Goal: Task Accomplishment & Management: Use online tool/utility

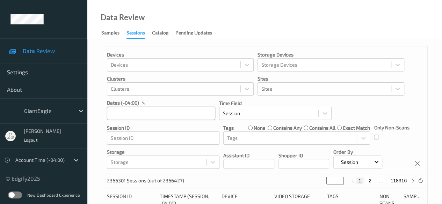
click at [159, 115] on div "[DATE] Sun Mon Tue Wed Thu Fri Sat 1 2 3 4 5 6 7 8 9 10 11 12 13 14 15 16 17 18…" at bounding box center [161, 113] width 108 height 14
click at [159, 115] on div "September , 2025 Sun Mon Tue Wed Thu Fri Sat 1 2 3 4 5 6 7 8 9 10 11 12 13 14 1…" at bounding box center [161, 113] width 108 height 14
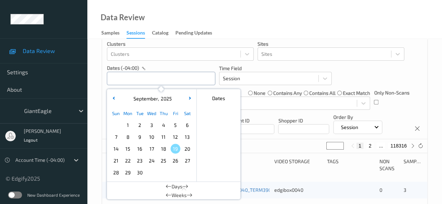
click at [172, 77] on input "text" at bounding box center [161, 78] width 108 height 13
click at [166, 148] on span "18" at bounding box center [163, 149] width 10 height 10
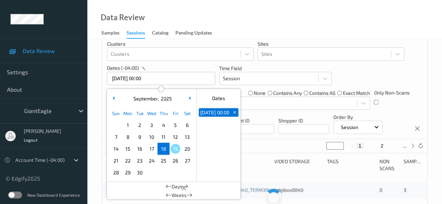
click at [166, 148] on span "18" at bounding box center [163, 149] width 10 height 10
type input "18/09/2025 00:00 -> 18/09/2025 23:59"
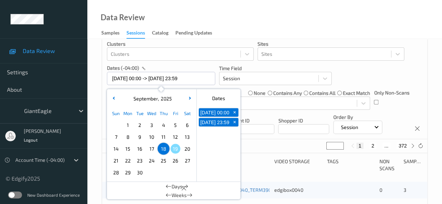
click at [256, 149] on div "7428 Sessions (out of 2366427) * 1 2 ... 372" at bounding box center [264, 146] width 325 height 14
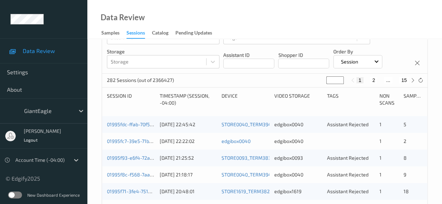
scroll to position [105, 0]
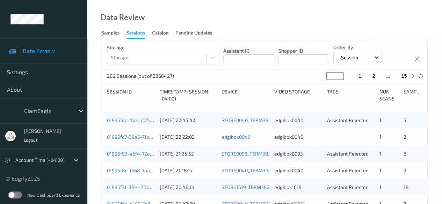
click at [356, 76] on button "15" at bounding box center [404, 76] width 10 height 6
type input "**"
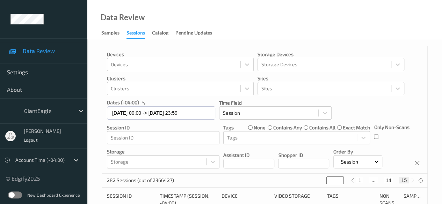
scroll to position [0, 0]
click at [356, 181] on button "14" at bounding box center [388, 181] width 10 height 6
type input "**"
click at [17, 194] on label at bounding box center [15, 195] width 14 height 7
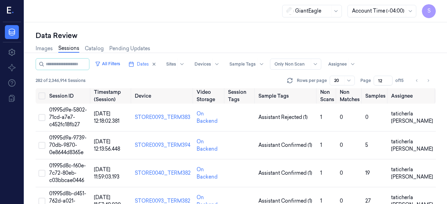
click at [71, 51] on link "Sessions" at bounding box center [68, 49] width 21 height 8
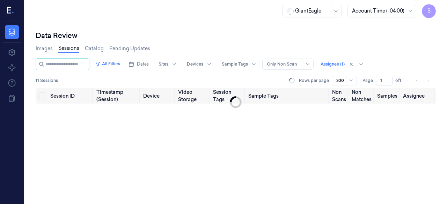
drag, startPoint x: 383, startPoint y: 77, endPoint x: 379, endPoint y: 80, distance: 4.6
click at [379, 80] on input "1" at bounding box center [384, 81] width 17 height 10
click at [416, 72] on div "All Filters Dates Sites Devices Sample Tags Alert Type Only Non Scan Assignee (…" at bounding box center [236, 73] width 400 height 30
click at [83, 64] on input "string" at bounding box center [67, 64] width 42 height 11
click at [134, 65] on icon "button" at bounding box center [131, 64] width 6 height 6
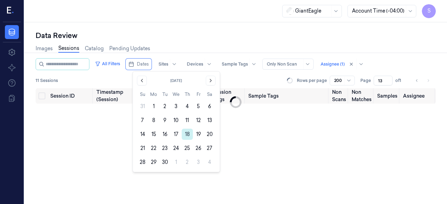
click at [189, 135] on button "18" at bounding box center [187, 134] width 11 height 11
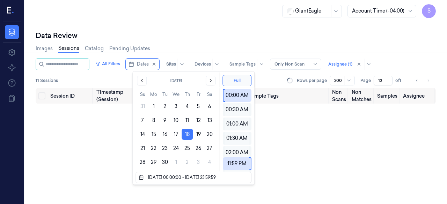
click at [117, 131] on div "Session ID Timestamp (Session) Device Video Storage Session Tags Sample Tags No…" at bounding box center [236, 146] width 400 height 116
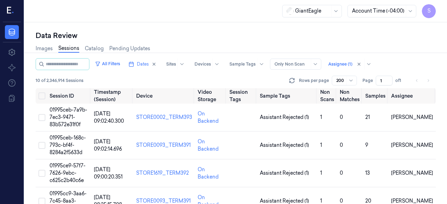
drag, startPoint x: 383, startPoint y: 79, endPoint x: 378, endPoint y: 81, distance: 5.5
click at [378, 81] on input "1" at bounding box center [384, 81] width 17 height 10
click at [388, 82] on input "1" at bounding box center [384, 81] width 17 height 10
click at [388, 79] on input "1" at bounding box center [384, 81] width 17 height 10
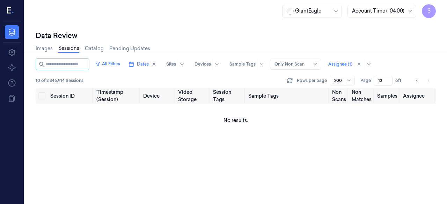
type input "13"
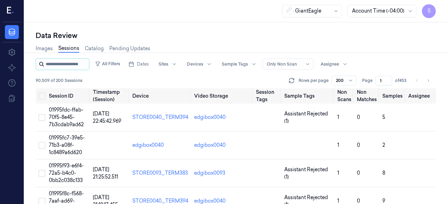
click at [75, 64] on input "string" at bounding box center [67, 64] width 42 height 11
click at [67, 66] on input "string" at bounding box center [67, 64] width 42 height 11
click at [67, 65] on input "string" at bounding box center [67, 64] width 42 height 11
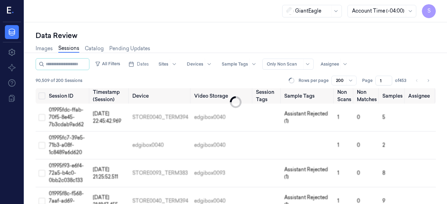
click at [71, 49] on link "Sessions" at bounding box center [68, 49] width 21 height 8
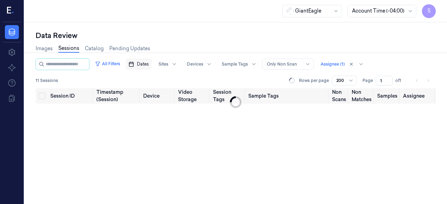
click at [146, 63] on span "Dates" at bounding box center [143, 64] width 12 height 6
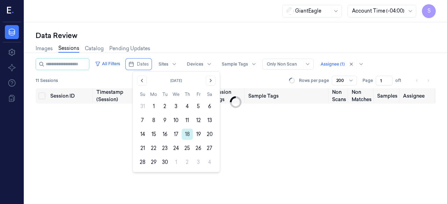
click at [185, 134] on button "18" at bounding box center [187, 134] width 11 height 11
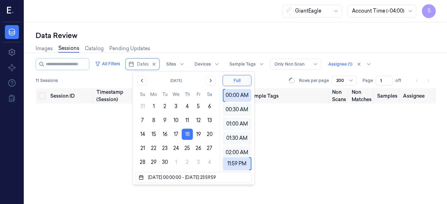
click at [116, 124] on div "Session ID Timestamp (Session) Device Video Storage Session Tags Sample Tags No…" at bounding box center [236, 146] width 400 height 116
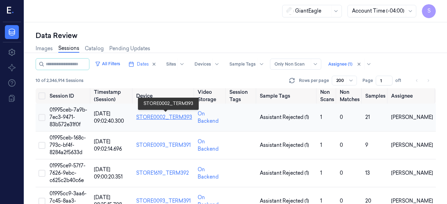
click at [152, 118] on div "STORE0002_TERM393" at bounding box center [164, 117] width 56 height 7
click at [156, 117] on div "STORE0002_TERM393" at bounding box center [164, 117] width 56 height 7
click at [139, 119] on div "STORE0002_TERM393" at bounding box center [164, 117] width 56 height 7
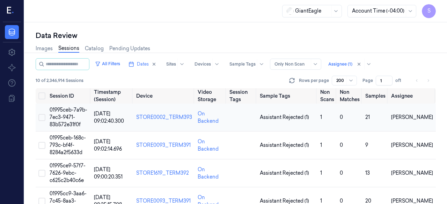
click at [43, 117] on button "Select row" at bounding box center [41, 117] width 7 height 7
click at [64, 120] on td "01995ceb-7a9b-7ec3-9471-83b572e31f0f" at bounding box center [69, 118] width 44 height 28
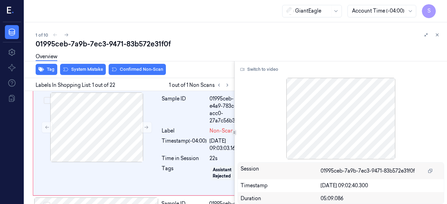
click at [212, 5] on div "GiantEagle Account Time (-04:00) S" at bounding box center [235, 11] width 422 height 22
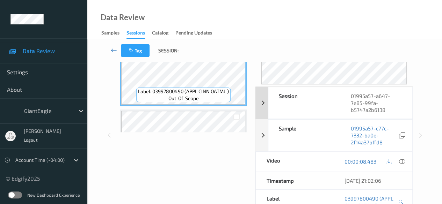
scroll to position [70, 0]
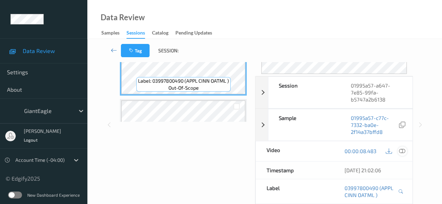
click at [400, 149] on icon at bounding box center [402, 151] width 6 height 6
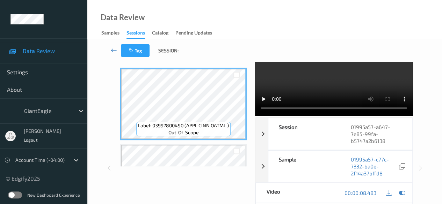
scroll to position [0, 0]
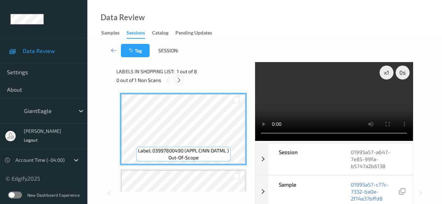
click at [179, 81] on icon at bounding box center [179, 80] width 6 height 6
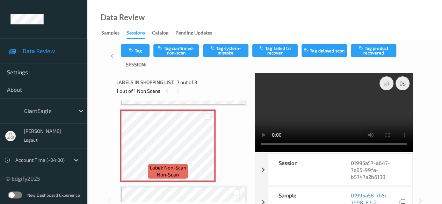
scroll to position [454, 0]
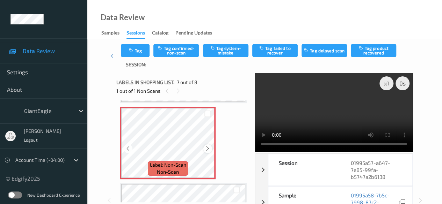
click at [206, 149] on icon at bounding box center [208, 149] width 6 height 6
click at [208, 149] on icon at bounding box center [208, 149] width 6 height 6
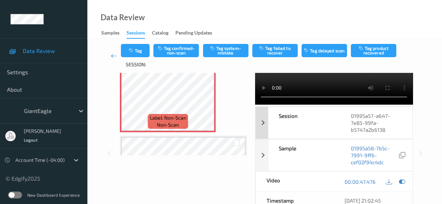
scroll to position [70, 0]
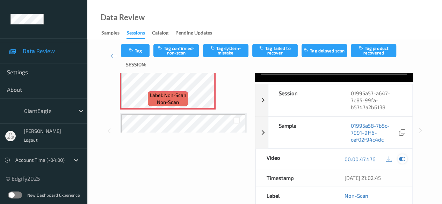
click at [404, 162] on icon at bounding box center [402, 159] width 6 height 6
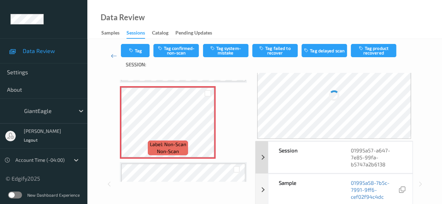
scroll to position [0, 0]
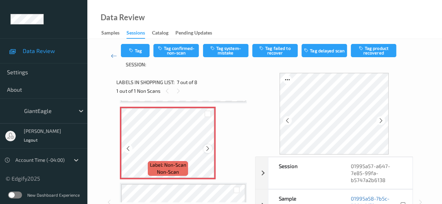
click at [209, 150] on icon at bounding box center [208, 149] width 6 height 6
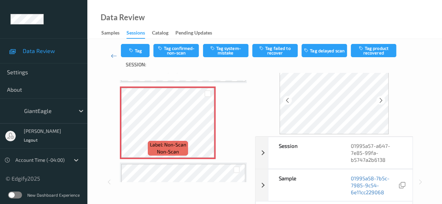
scroll to position [35, 0]
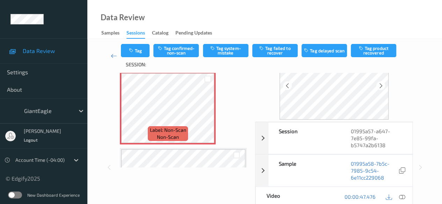
drag, startPoint x: 401, startPoint y: 194, endPoint x: 396, endPoint y: 190, distance: 7.5
click at [401, 194] on icon at bounding box center [402, 197] width 6 height 6
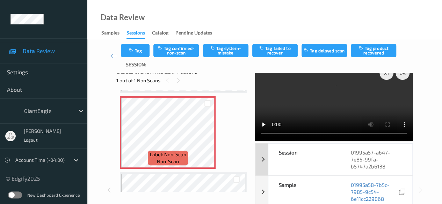
scroll to position [0, 0]
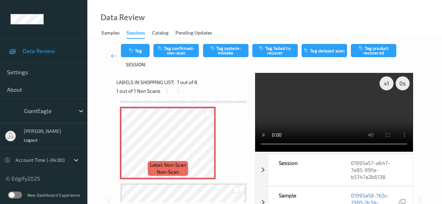
click at [386, 108] on video at bounding box center [333, 112] width 157 height 79
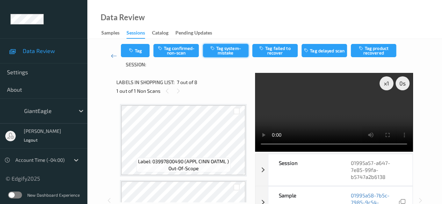
click at [219, 51] on button "Tag system-mistake" at bounding box center [225, 50] width 45 height 13
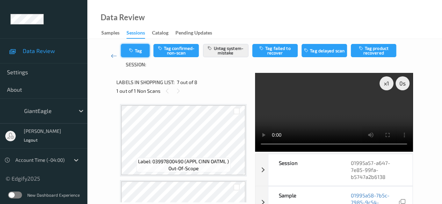
click at [139, 50] on button "Tag" at bounding box center [135, 50] width 29 height 13
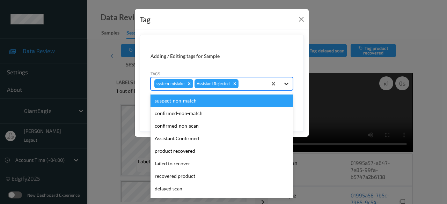
click at [287, 82] on icon at bounding box center [286, 83] width 7 height 7
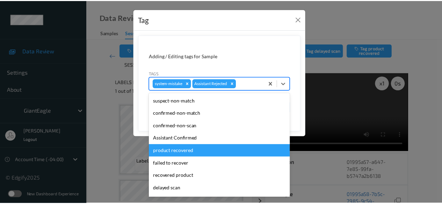
scroll to position [74, 0]
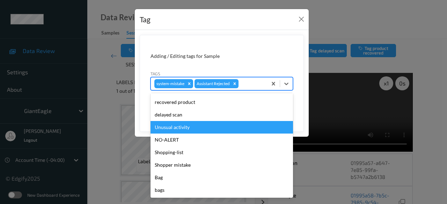
click at [197, 127] on div "Unusual activity" at bounding box center [221, 127] width 142 height 13
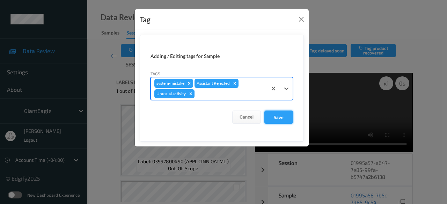
click at [283, 117] on button "Save" at bounding box center [278, 117] width 29 height 13
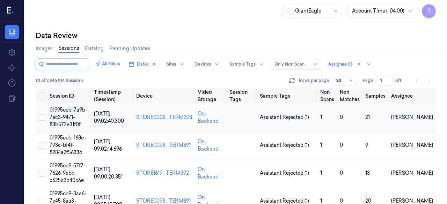
click at [43, 118] on button "Select row" at bounding box center [41, 117] width 7 height 7
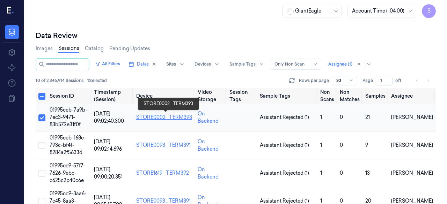
click at [155, 119] on div "STORE0002_TERM393" at bounding box center [164, 117] width 56 height 7
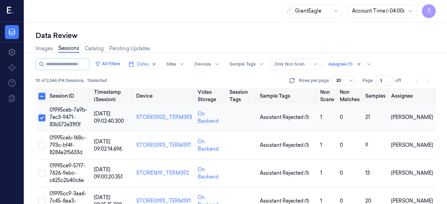
click at [66, 125] on span "01995ceb-7a9b-7ec3-9471-83b572e31f0f" at bounding box center [69, 117] width 38 height 21
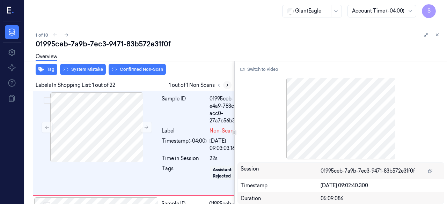
click at [227, 86] on icon at bounding box center [227, 85] width 1 height 2
click at [243, 69] on icon at bounding box center [242, 69] width 4 height 4
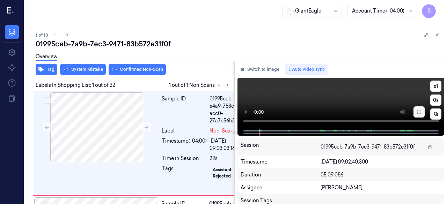
click at [419, 113] on icon at bounding box center [419, 112] width 6 height 6
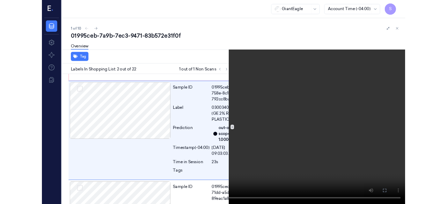
scroll to position [100, 0]
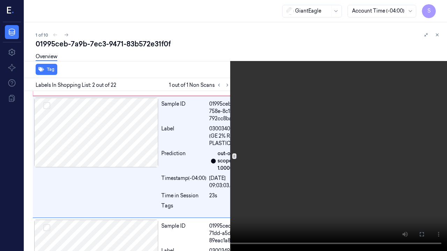
click at [0, 0] on icon at bounding box center [0, 0] width 0 height 0
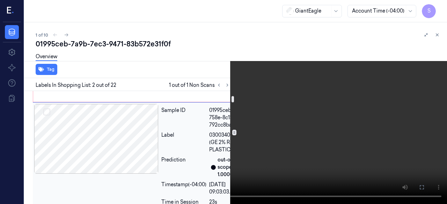
scroll to position [88, 0]
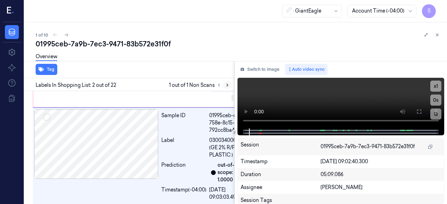
click at [227, 86] on icon at bounding box center [227, 85] width 5 height 5
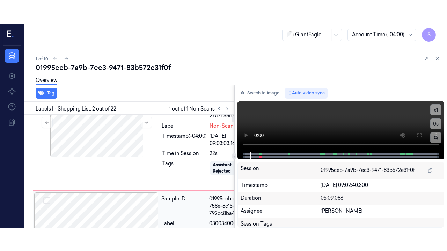
scroll to position [0, 0]
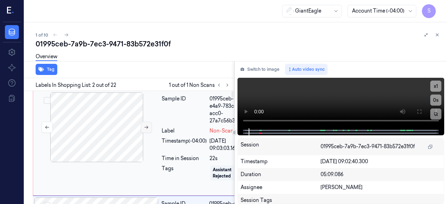
click at [147, 128] on icon at bounding box center [146, 127] width 5 height 5
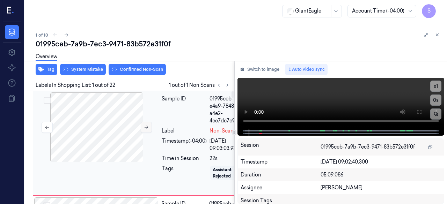
click at [147, 128] on icon at bounding box center [146, 127] width 5 height 5
click at [422, 111] on button at bounding box center [418, 111] width 11 height 11
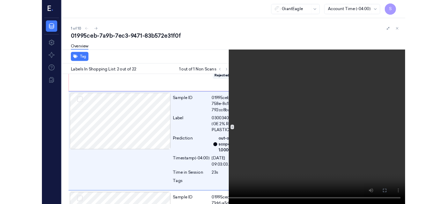
scroll to position [100, 0]
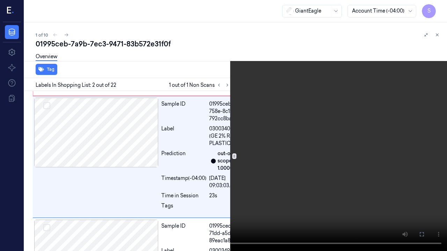
click at [0, 0] on icon at bounding box center [0, 0] width 0 height 0
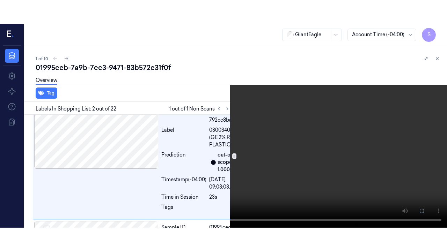
scroll to position [123, 0]
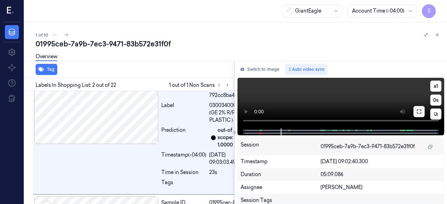
click at [417, 110] on icon at bounding box center [419, 112] width 4 height 4
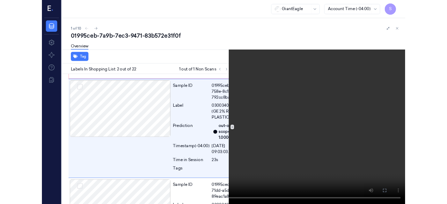
scroll to position [100, 0]
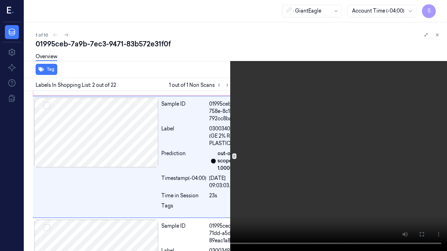
click at [0, 0] on icon at bounding box center [0, 0] width 0 height 0
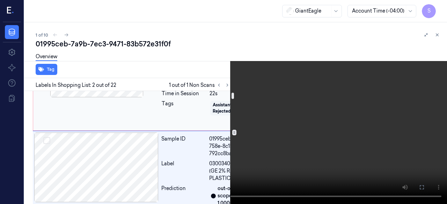
scroll to position [0, 0]
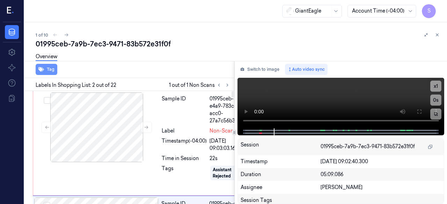
click at [51, 68] on button "Tag" at bounding box center [47, 69] width 22 height 11
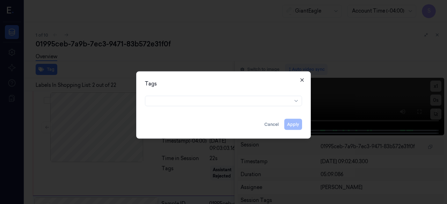
click at [302, 80] on icon "button" at bounding box center [301, 79] width 3 height 3
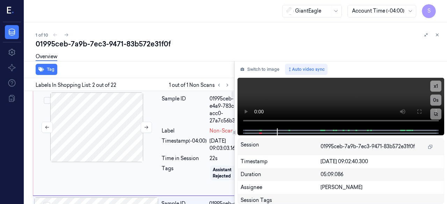
click at [101, 123] on div at bounding box center [97, 128] width 124 height 70
click at [115, 125] on div at bounding box center [97, 128] width 124 height 70
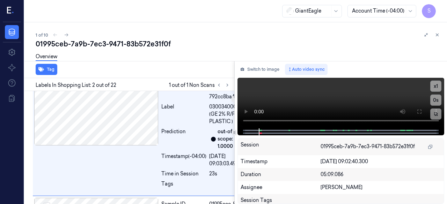
scroll to position [123, 0]
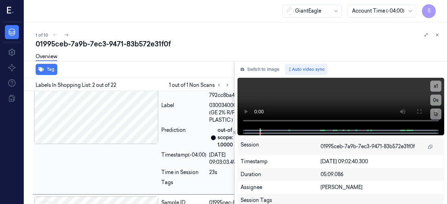
click at [111, 117] on div at bounding box center [96, 109] width 124 height 70
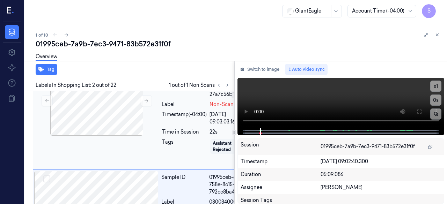
scroll to position [0, 0]
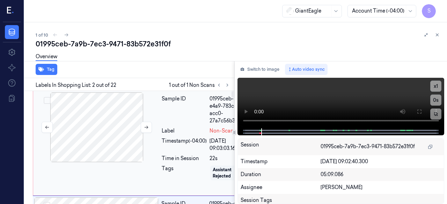
click at [45, 101] on button "Select row" at bounding box center [47, 100] width 7 height 7
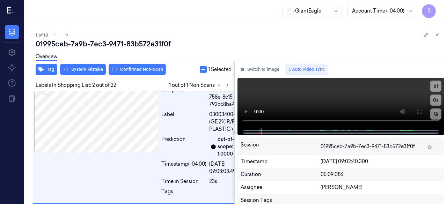
scroll to position [123, 0]
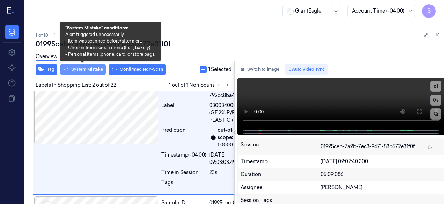
click at [82, 68] on button "System Mistake" at bounding box center [83, 69] width 46 height 11
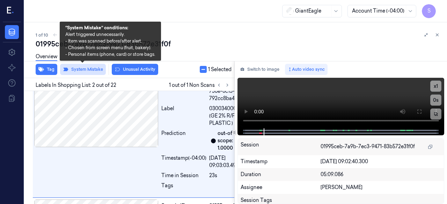
scroll to position [126, 0]
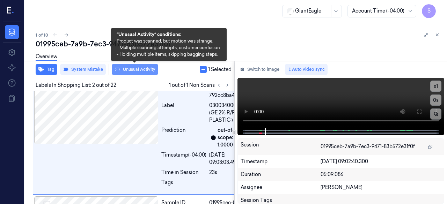
click at [132, 70] on button "Unusual Activity" at bounding box center [135, 69] width 46 height 11
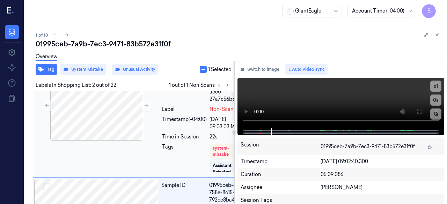
scroll to position [0, 0]
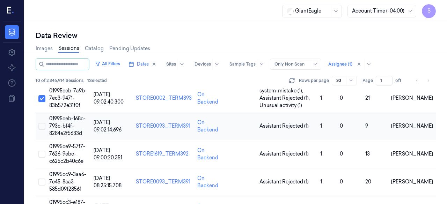
scroll to position [35, 0]
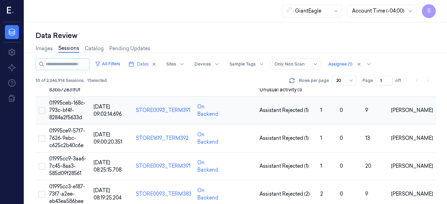
click at [44, 111] on button "Select row" at bounding box center [41, 110] width 7 height 7
click at [60, 111] on span "01995ceb-168c-793c-bf4f-8284a2f5633d" at bounding box center [67, 110] width 36 height 21
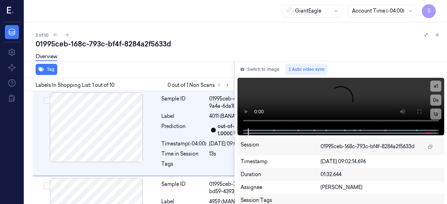
scroll to position [8, 0]
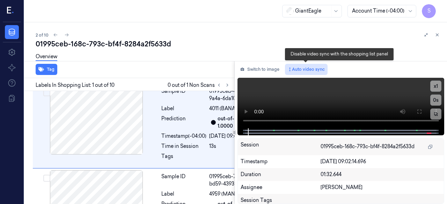
click at [297, 69] on button "Auto video sync" at bounding box center [306, 69] width 43 height 11
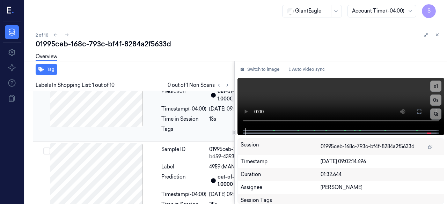
scroll to position [0, 0]
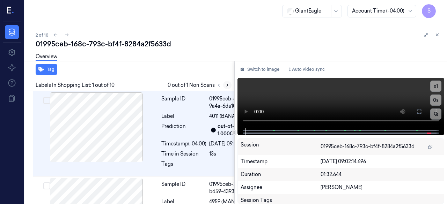
click at [226, 86] on icon at bounding box center [227, 85] width 5 height 5
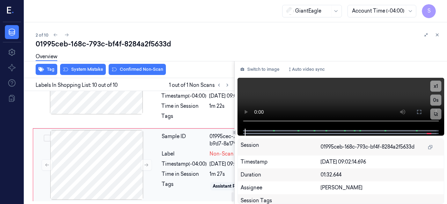
scroll to position [1186, 0]
click at [146, 164] on icon at bounding box center [147, 165] width 4 height 3
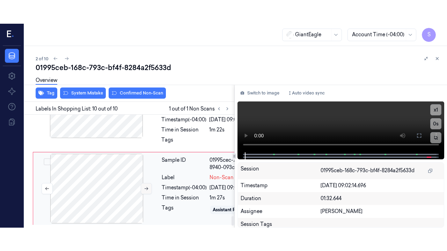
scroll to position [1221, 0]
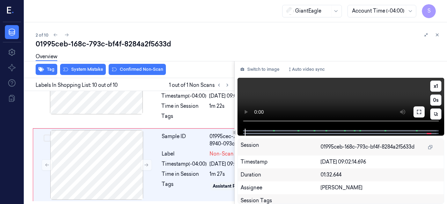
click at [419, 112] on icon at bounding box center [419, 112] width 6 height 6
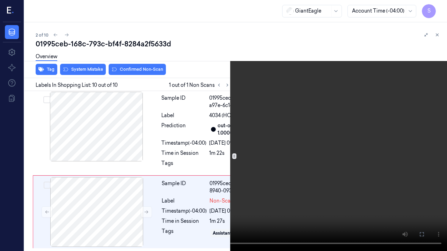
click at [0, 0] on button at bounding box center [0, 0] width 0 height 0
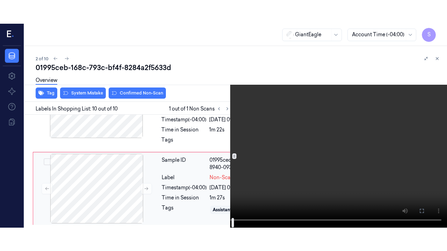
scroll to position [1223, 0]
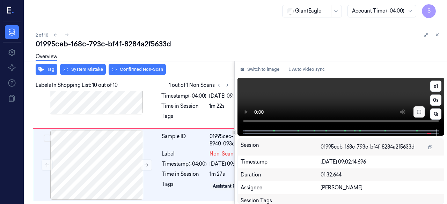
click at [420, 114] on icon at bounding box center [419, 112] width 4 height 4
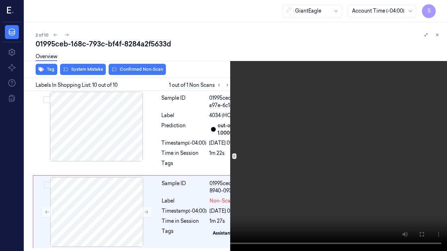
click at [0, 0] on icon at bounding box center [0, 0] width 0 height 0
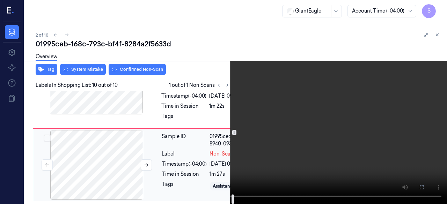
scroll to position [1223, 0]
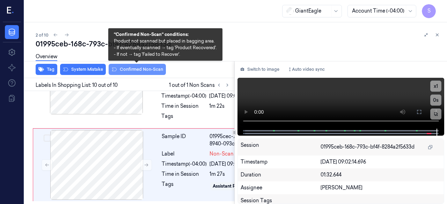
click at [141, 71] on button "Confirmed Non-Scan" at bounding box center [137, 69] width 57 height 11
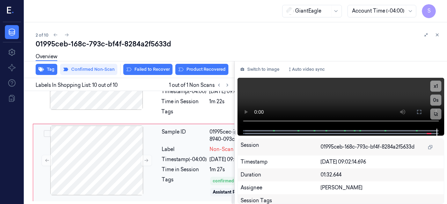
scroll to position [1226, 0]
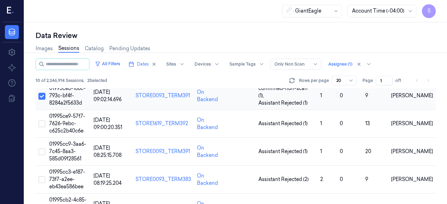
scroll to position [35, 0]
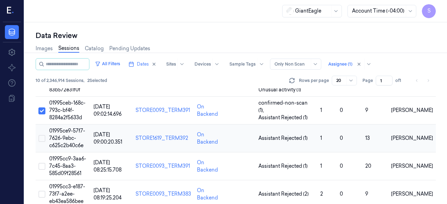
click at [44, 139] on button "Select row" at bounding box center [41, 138] width 7 height 7
click at [67, 140] on span "01995ce9-57f7-7626-9ebc-c625c2b40c6e" at bounding box center [67, 138] width 36 height 21
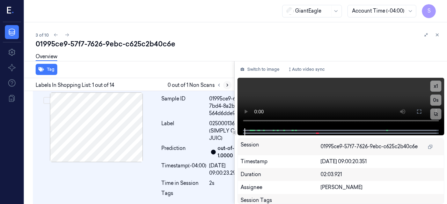
click at [227, 86] on icon at bounding box center [227, 85] width 5 height 5
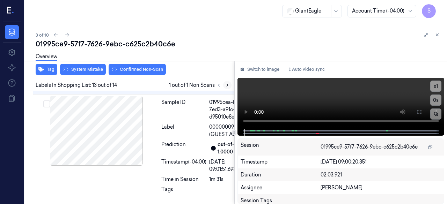
scroll to position [1660, 0]
click at [146, 36] on icon at bounding box center [146, 33] width 5 height 5
click at [417, 115] on button at bounding box center [418, 111] width 11 height 11
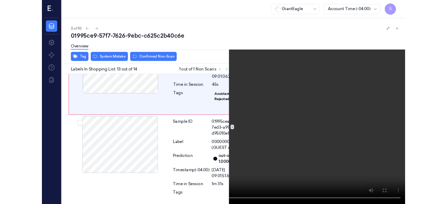
scroll to position [1637, 0]
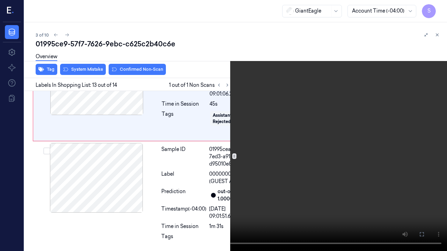
click at [0, 0] on icon at bounding box center [0, 0] width 0 height 0
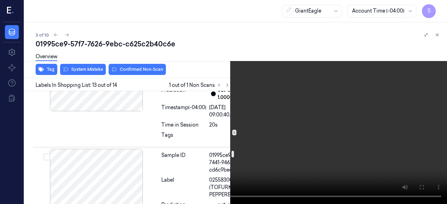
scroll to position [1008, 0]
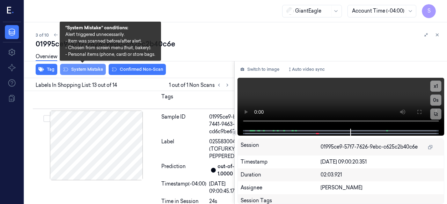
click at [88, 68] on button "System Mistake" at bounding box center [83, 69] width 46 height 11
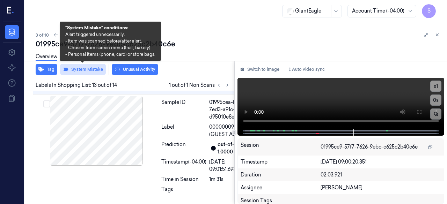
scroll to position [1662, 0]
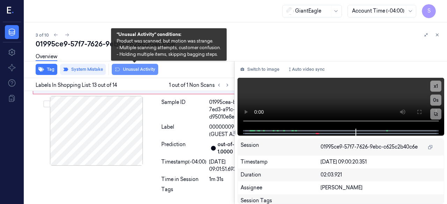
click at [139, 69] on button "Unusual Activity" at bounding box center [135, 69] width 46 height 11
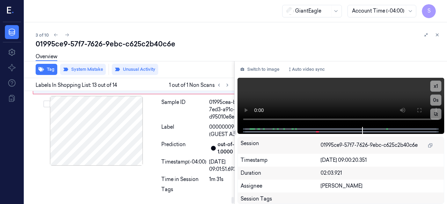
scroll to position [1802, 0]
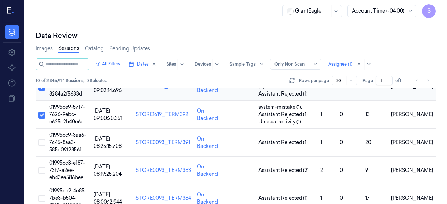
scroll to position [70, 0]
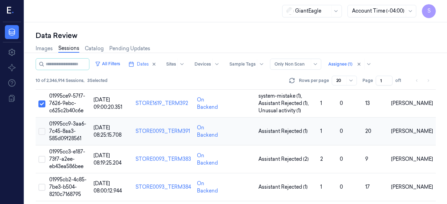
click at [42, 130] on button "Select row" at bounding box center [41, 131] width 7 height 7
click at [67, 132] on span "01995cc9-3aa6-7c45-8aa3-585d09f28561" at bounding box center [67, 131] width 37 height 21
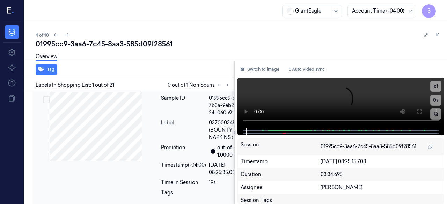
scroll to position [0, 0]
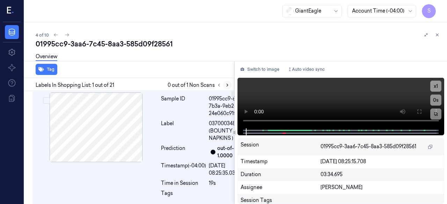
click at [227, 86] on icon at bounding box center [227, 85] width 1 height 2
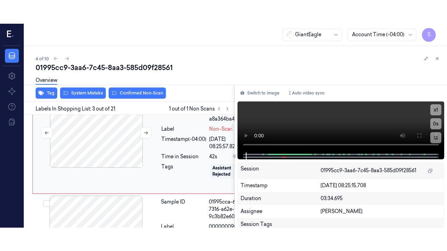
scroll to position [223, 0]
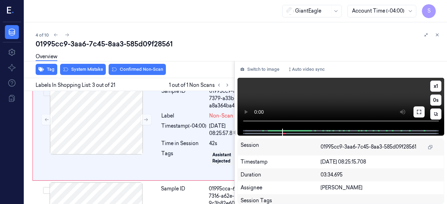
click at [417, 112] on icon at bounding box center [419, 112] width 6 height 6
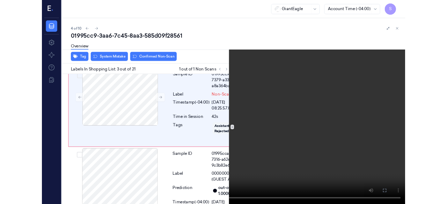
scroll to position [234, 0]
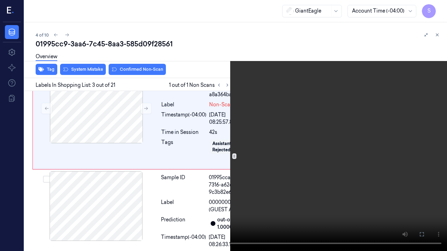
click at [0, 0] on icon at bounding box center [0, 0] width 0 height 0
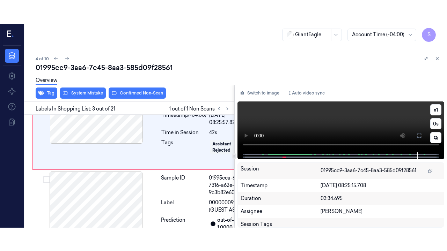
scroll to position [258, 0]
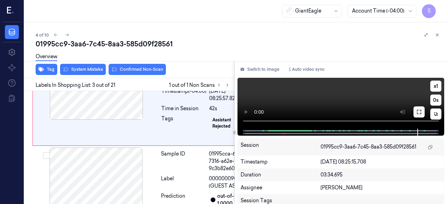
click at [421, 114] on icon at bounding box center [419, 112] width 4 height 4
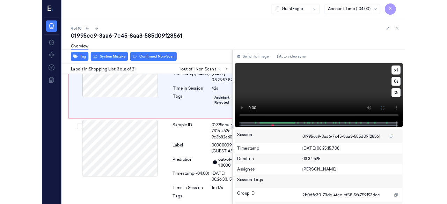
scroll to position [234, 0]
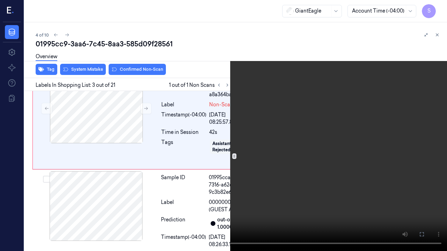
click at [0, 0] on icon at bounding box center [0, 0] width 0 height 0
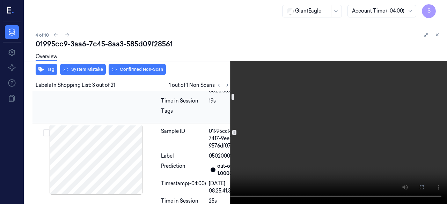
scroll to position [105, 0]
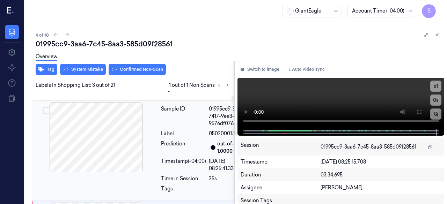
click at [110, 154] on div at bounding box center [96, 138] width 124 height 70
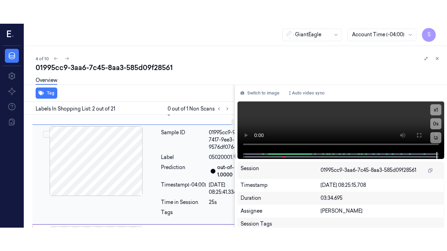
scroll to position [140, 0]
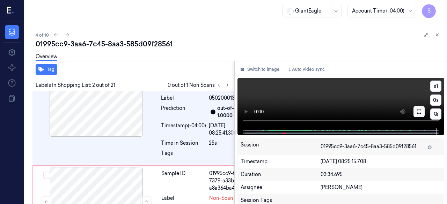
click at [421, 111] on icon at bounding box center [419, 112] width 6 height 6
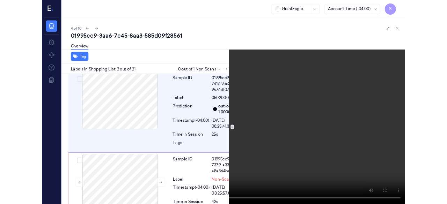
scroll to position [117, 0]
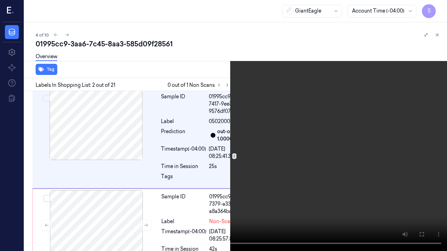
click at [0, 0] on button at bounding box center [0, 0] width 0 height 0
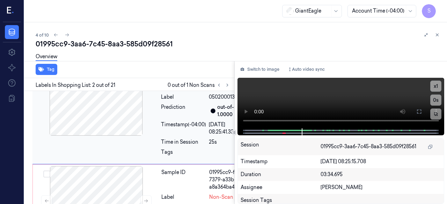
scroll to position [140, 0]
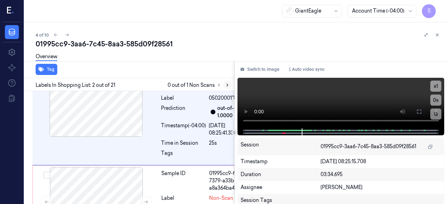
click at [227, 84] on icon at bounding box center [227, 85] width 1 height 2
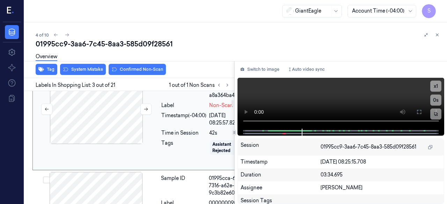
scroll to position [223, 0]
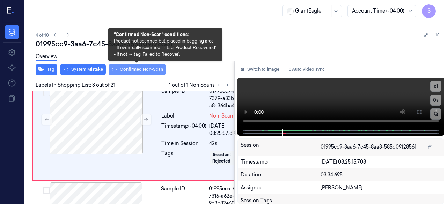
click at [139, 69] on button "Confirmed Non-Scan" at bounding box center [137, 69] width 57 height 11
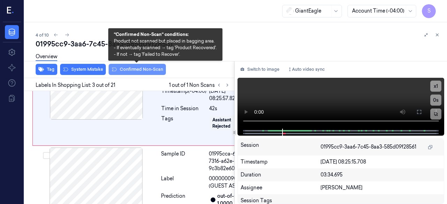
scroll to position [259, 0]
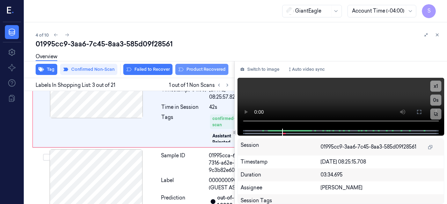
click at [194, 69] on button "Product Recovered" at bounding box center [201, 69] width 53 height 11
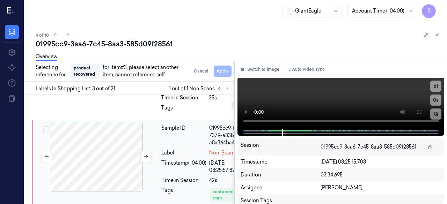
scroll to position [119, 0]
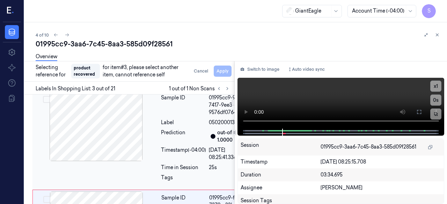
click at [113, 131] on div at bounding box center [96, 126] width 124 height 70
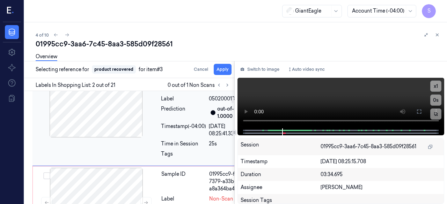
scroll to position [140, 0]
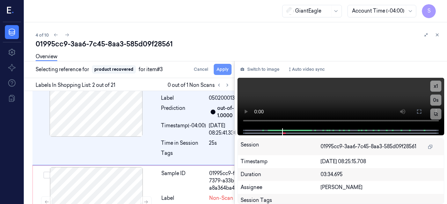
click at [225, 71] on button "Apply" at bounding box center [223, 69] width 18 height 11
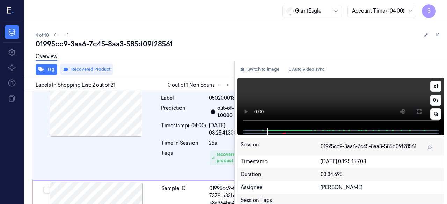
scroll to position [148, 0]
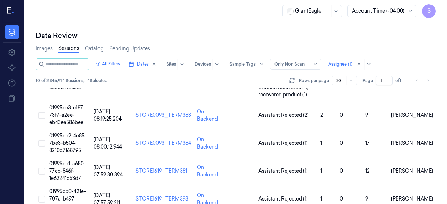
scroll to position [140, 0]
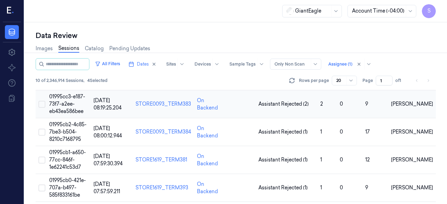
click at [42, 101] on button "Select row" at bounding box center [41, 104] width 7 height 7
click at [62, 96] on span "01995cc3-e187-73f7-a2ee-eb43ea586bee" at bounding box center [67, 103] width 36 height 21
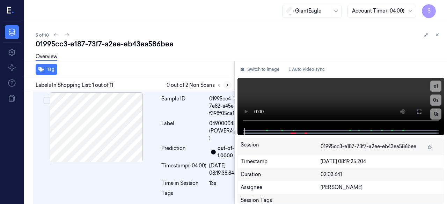
click at [230, 86] on button at bounding box center [227, 85] width 8 height 8
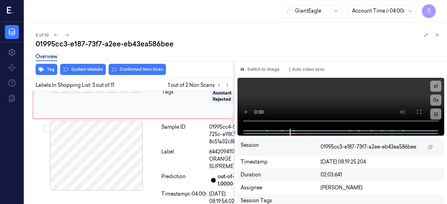
scroll to position [307, 0]
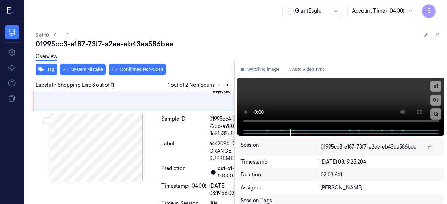
click at [226, 87] on icon at bounding box center [227, 85] width 5 height 5
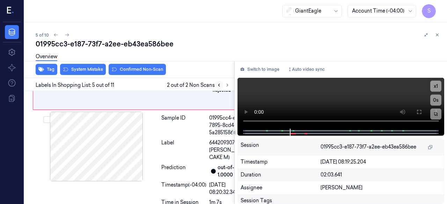
click at [219, 84] on icon at bounding box center [218, 85] width 1 height 2
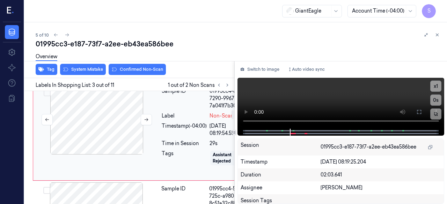
scroll to position [272, 0]
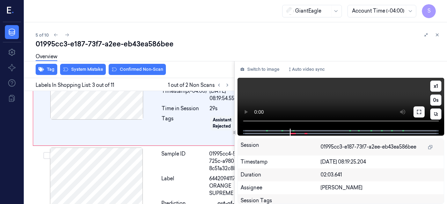
click at [418, 113] on icon at bounding box center [419, 112] width 6 height 6
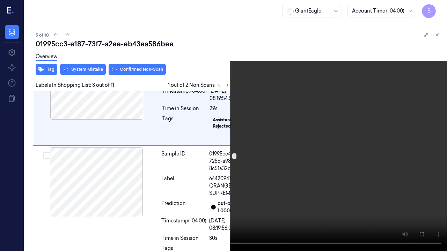
click at [0, 0] on icon at bounding box center [0, 0] width 0 height 0
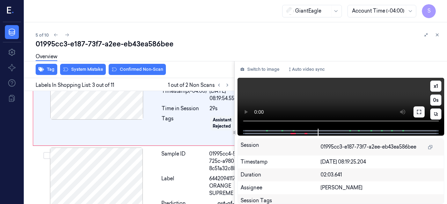
click at [421, 112] on icon at bounding box center [419, 112] width 6 height 6
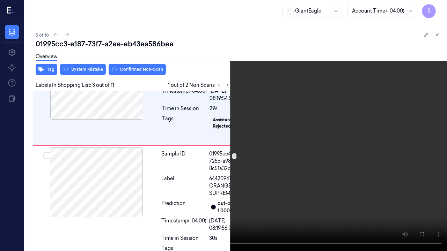
click at [206, 204] on video at bounding box center [223, 125] width 447 height 251
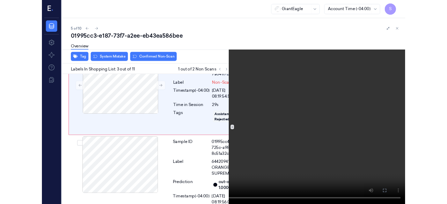
scroll to position [249, 0]
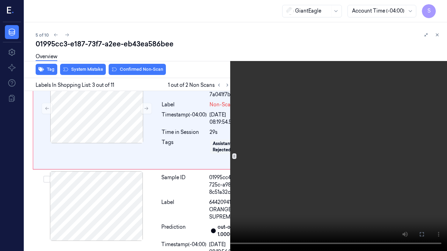
click at [0, 0] on icon at bounding box center [0, 0] width 0 height 0
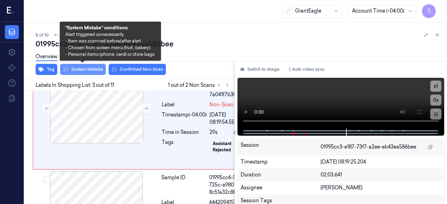
click at [96, 70] on button "System Mistake" at bounding box center [83, 69] width 46 height 11
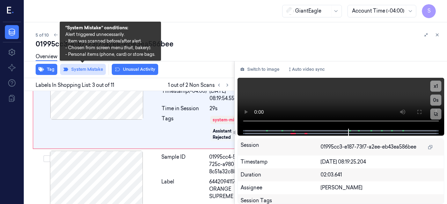
scroll to position [274, 0]
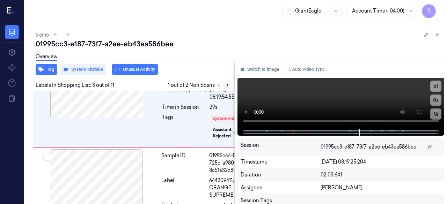
click at [228, 85] on icon at bounding box center [227, 85] width 5 height 5
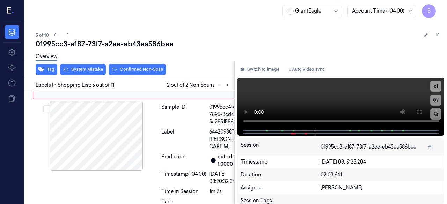
scroll to position [524, 0]
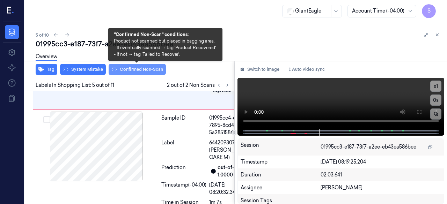
click at [139, 69] on button "Confirmed Non-Scan" at bounding box center [137, 69] width 57 height 11
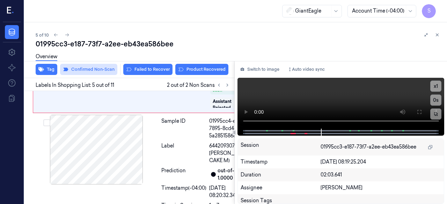
scroll to position [526, 0]
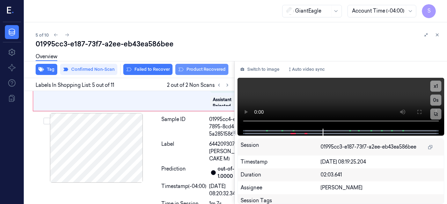
click at [194, 69] on button "Product Recovered" at bounding box center [201, 69] width 53 height 11
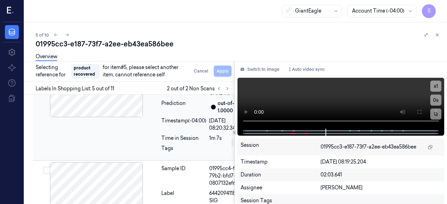
scroll to position [596, 0]
click at [117, 117] on div at bounding box center [96, 82] width 124 height 70
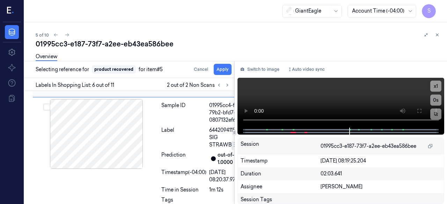
scroll to position [656, 0]
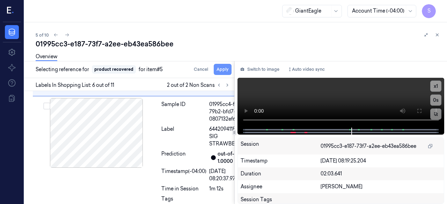
click at [223, 71] on button "Apply" at bounding box center [223, 69] width 18 height 11
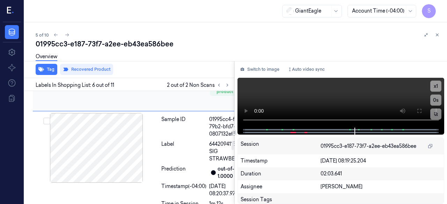
scroll to position [663, 0]
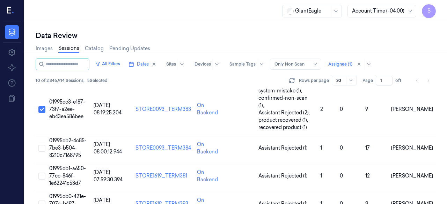
scroll to position [135, 0]
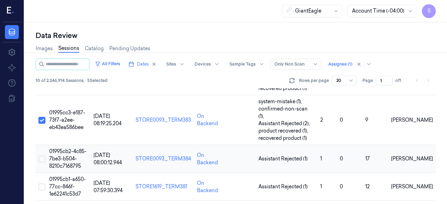
click at [40, 156] on button "Select row" at bounding box center [41, 159] width 7 height 7
click at [64, 148] on span "01995cb2-4c85-7be3-b504-8210c7168795" at bounding box center [67, 158] width 37 height 21
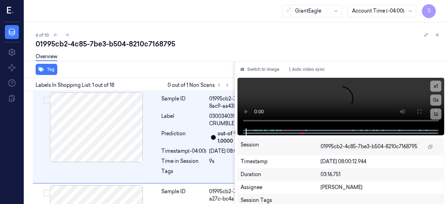
scroll to position [15, 0]
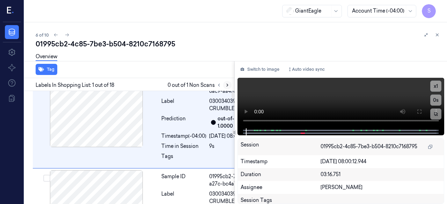
click at [228, 88] on button at bounding box center [227, 85] width 8 height 8
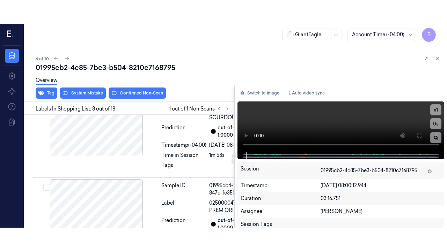
scroll to position [977, 0]
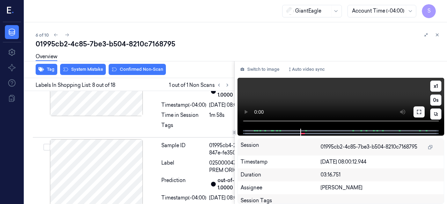
click at [420, 113] on icon at bounding box center [419, 112] width 6 height 6
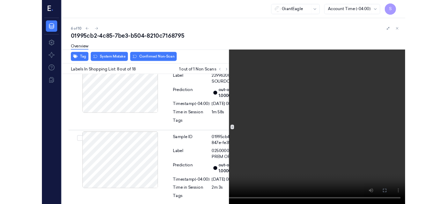
scroll to position [954, 0]
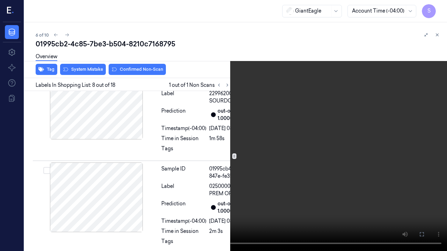
click at [0, 0] on icon at bounding box center [0, 0] width 0 height 0
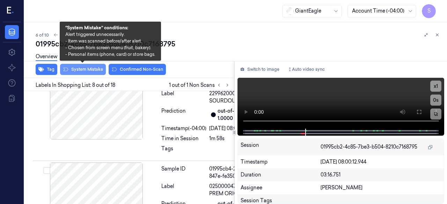
click at [87, 67] on button "System Mistake" at bounding box center [83, 69] width 46 height 11
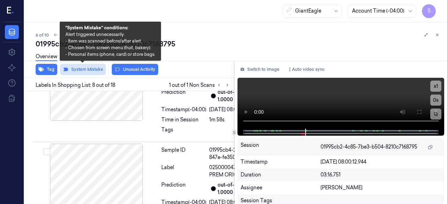
scroll to position [979, 0]
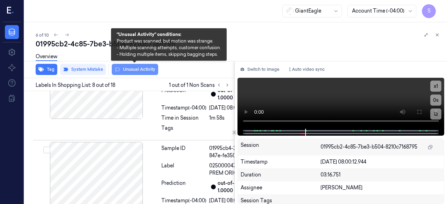
click at [145, 71] on button "Unusual Activity" at bounding box center [135, 69] width 46 height 11
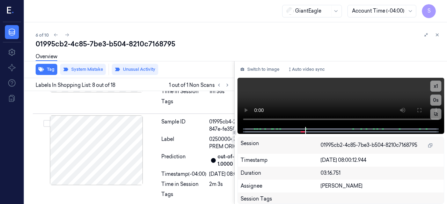
scroll to position [944, 0]
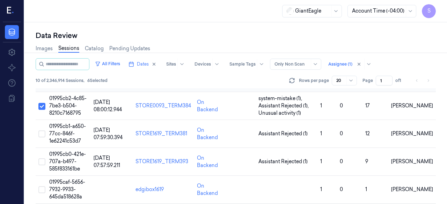
scroll to position [175, 0]
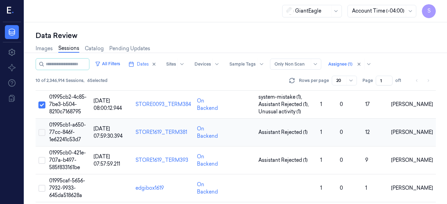
click at [43, 129] on button "Select row" at bounding box center [41, 132] width 7 height 7
click at [72, 122] on span "01995cb1-a650-77cc-846f-1e62241c53d7" at bounding box center [67, 132] width 37 height 21
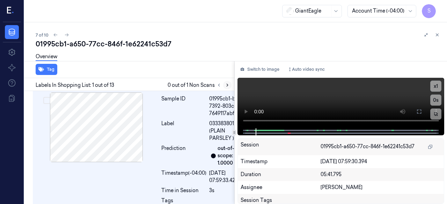
click at [225, 86] on icon at bounding box center [227, 85] width 5 height 5
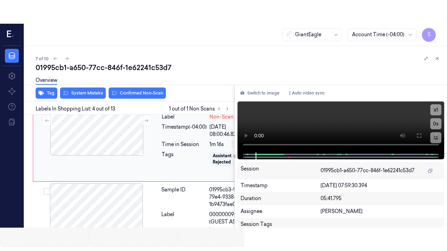
scroll to position [394, 0]
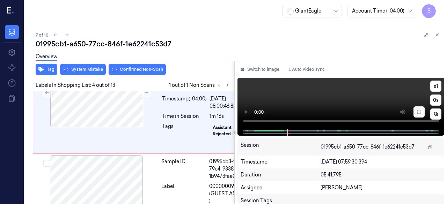
click at [420, 113] on icon at bounding box center [419, 112] width 6 height 6
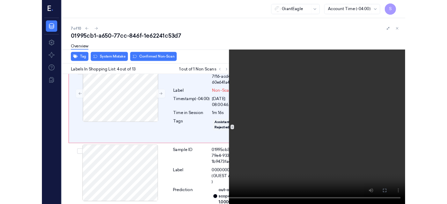
scroll to position [371, 0]
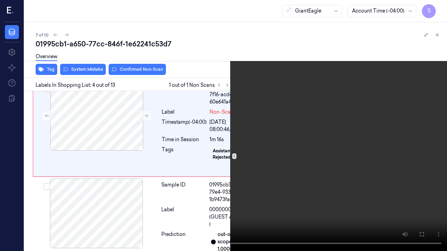
click at [0, 0] on icon at bounding box center [0, 0] width 0 height 0
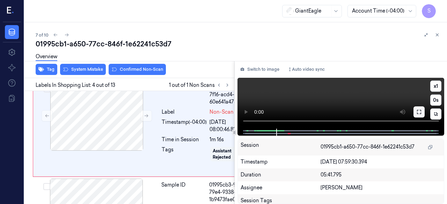
click at [417, 112] on icon at bounding box center [419, 112] width 6 height 6
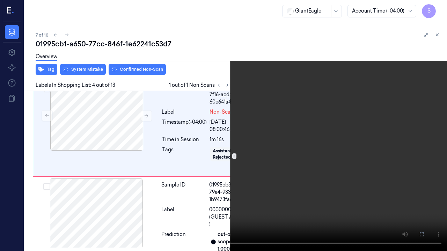
click at [0, 0] on icon at bounding box center [0, 0] width 0 height 0
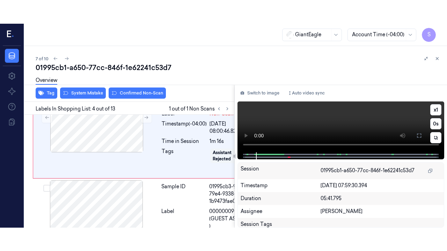
scroll to position [394, 0]
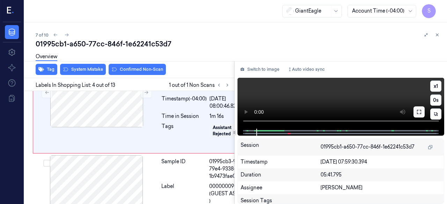
click at [419, 113] on icon at bounding box center [419, 112] width 6 height 6
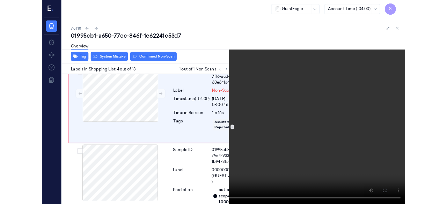
scroll to position [371, 0]
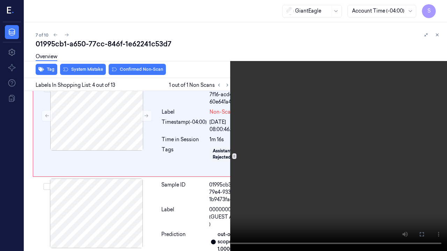
click at [0, 0] on icon at bounding box center [0, 0] width 0 height 0
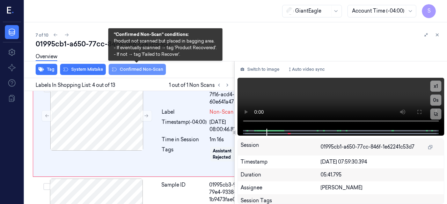
click at [137, 69] on button "Confirmed Non-Scan" at bounding box center [137, 69] width 57 height 11
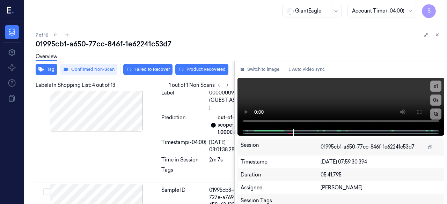
scroll to position [466, 0]
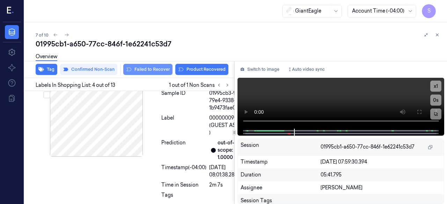
click at [157, 69] on button "Failed to Recover" at bounding box center [147, 69] width 49 height 11
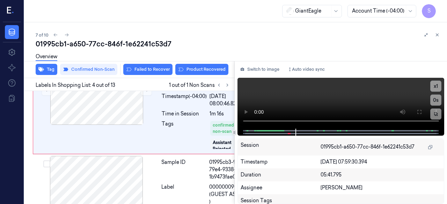
scroll to position [396, 0]
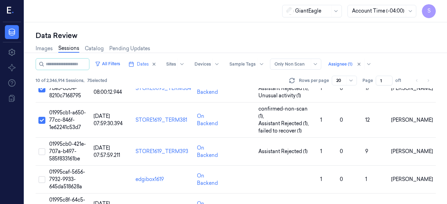
scroll to position [197, 0]
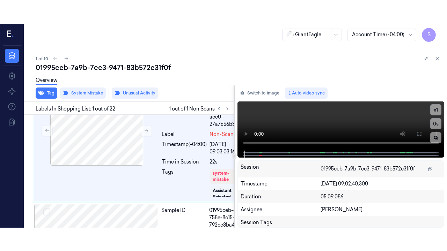
scroll to position [1, 0]
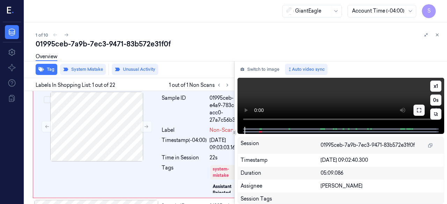
click at [421, 111] on icon at bounding box center [419, 110] width 4 height 4
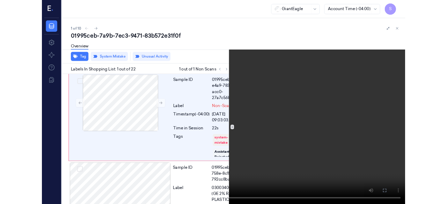
scroll to position [0, 0]
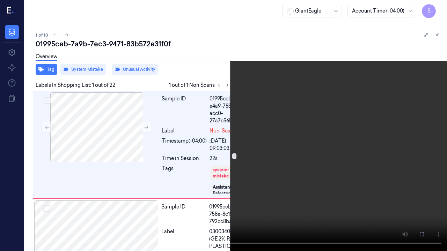
click at [0, 0] on icon at bounding box center [0, 0] width 0 height 0
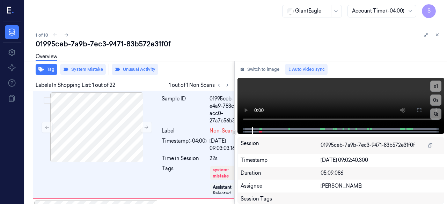
scroll to position [1, 0]
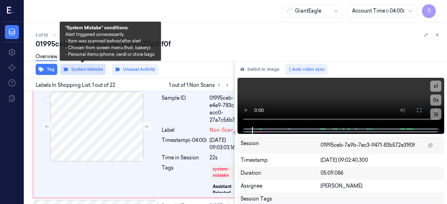
click at [94, 69] on button "System Mistake" at bounding box center [83, 69] width 46 height 11
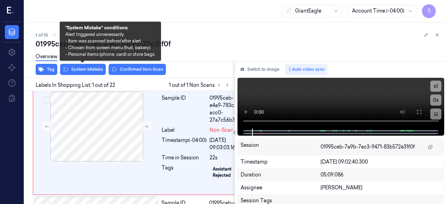
scroll to position [0, 0]
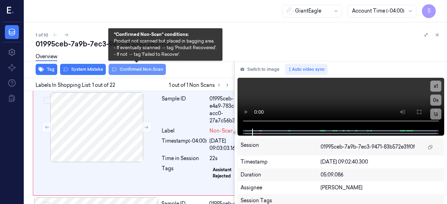
click at [145, 69] on button "Confirmed Non-Scan" at bounding box center [137, 69] width 57 height 11
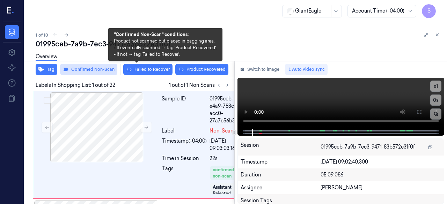
scroll to position [1, 0]
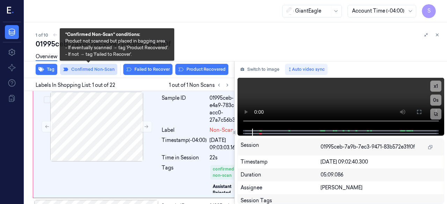
click at [93, 71] on button "Confirmed Non-Scan" at bounding box center [88, 69] width 57 height 11
